Goal: Information Seeking & Learning: Understand process/instructions

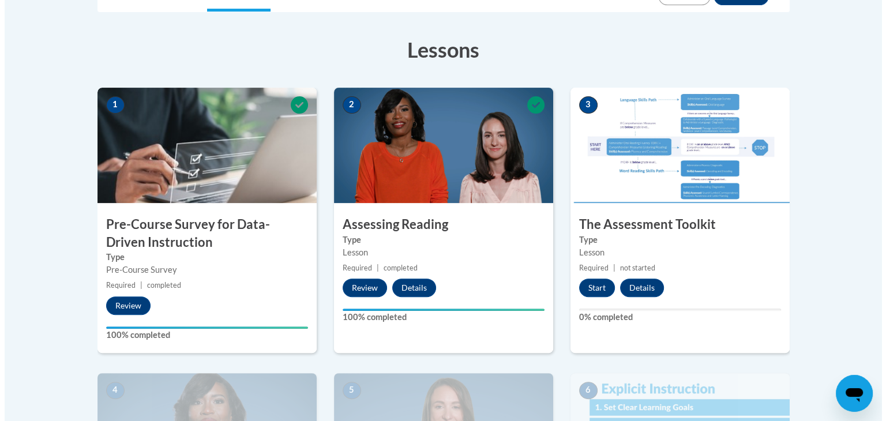
scroll to position [332, 0]
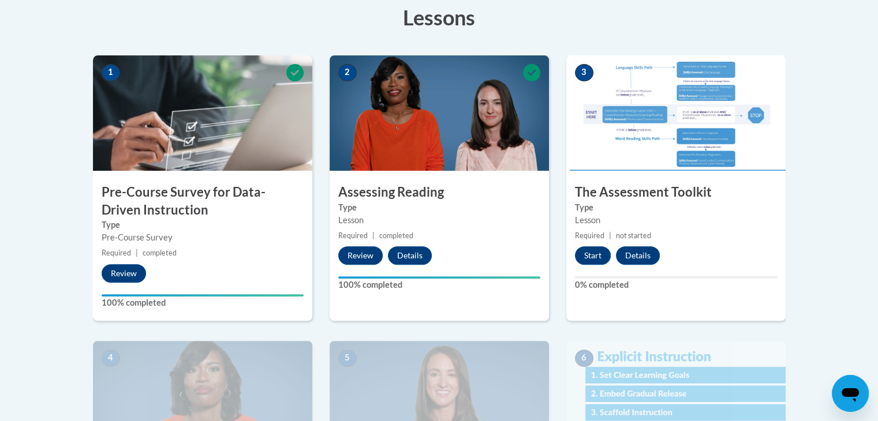
click at [591, 253] on button "Start" at bounding box center [593, 255] width 36 height 18
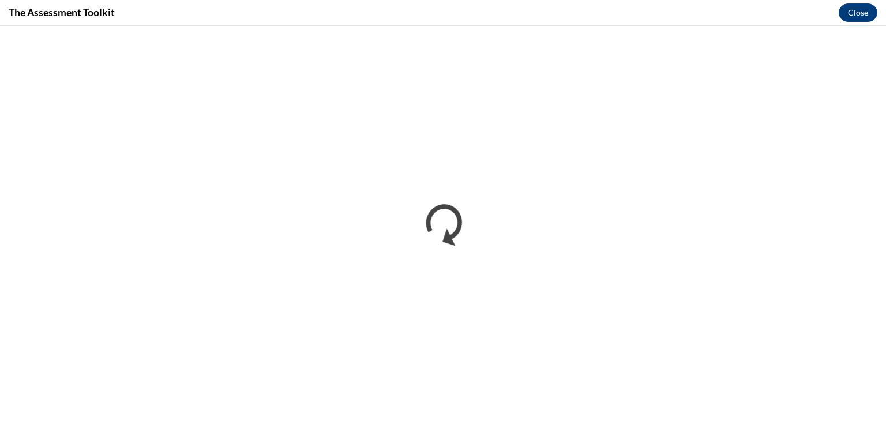
scroll to position [0, 0]
